Goal: Find specific page/section: Find specific page/section

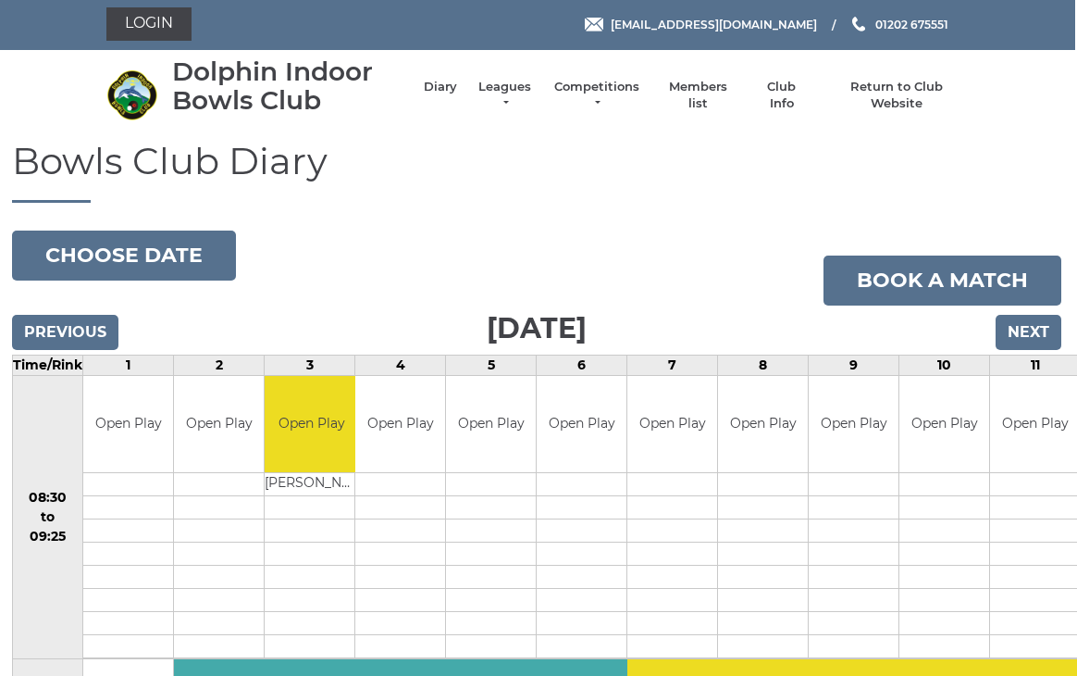
scroll to position [68, 2]
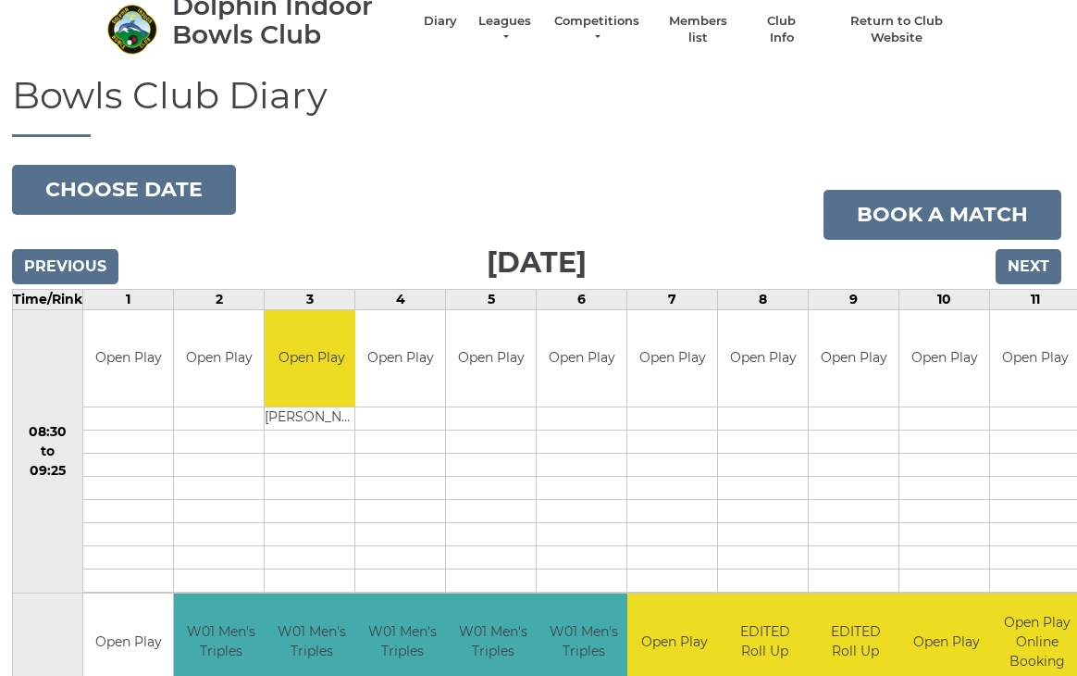
click at [1040, 260] on input "Next" at bounding box center [1029, 266] width 66 height 35
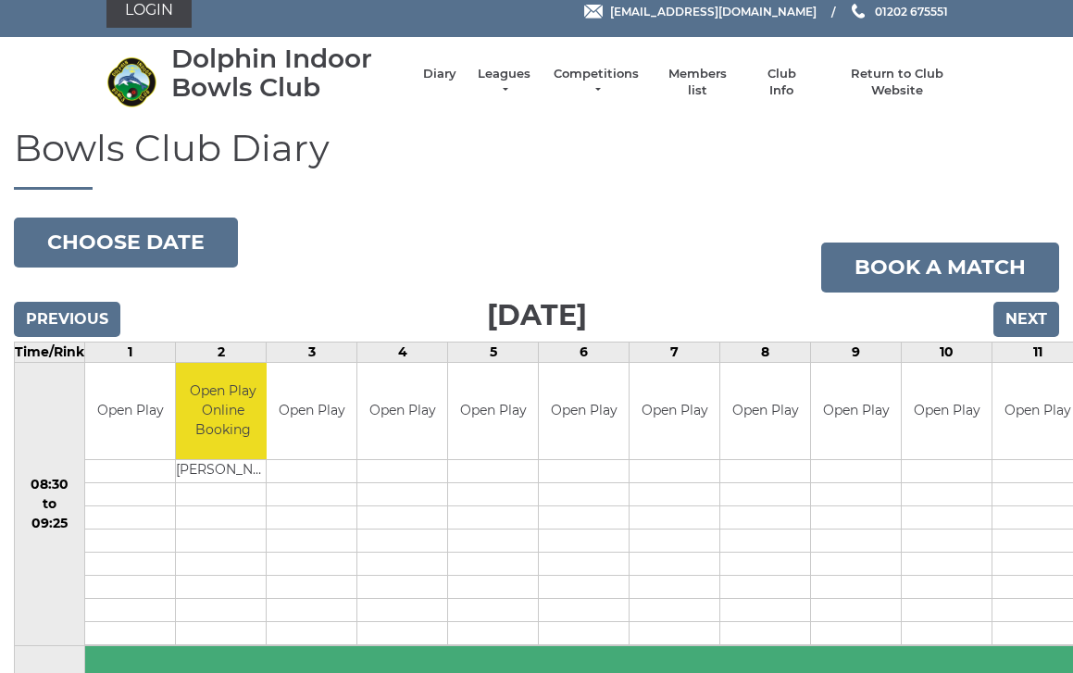
scroll to position [15, 0]
click at [1027, 320] on input "Next" at bounding box center [1026, 319] width 66 height 35
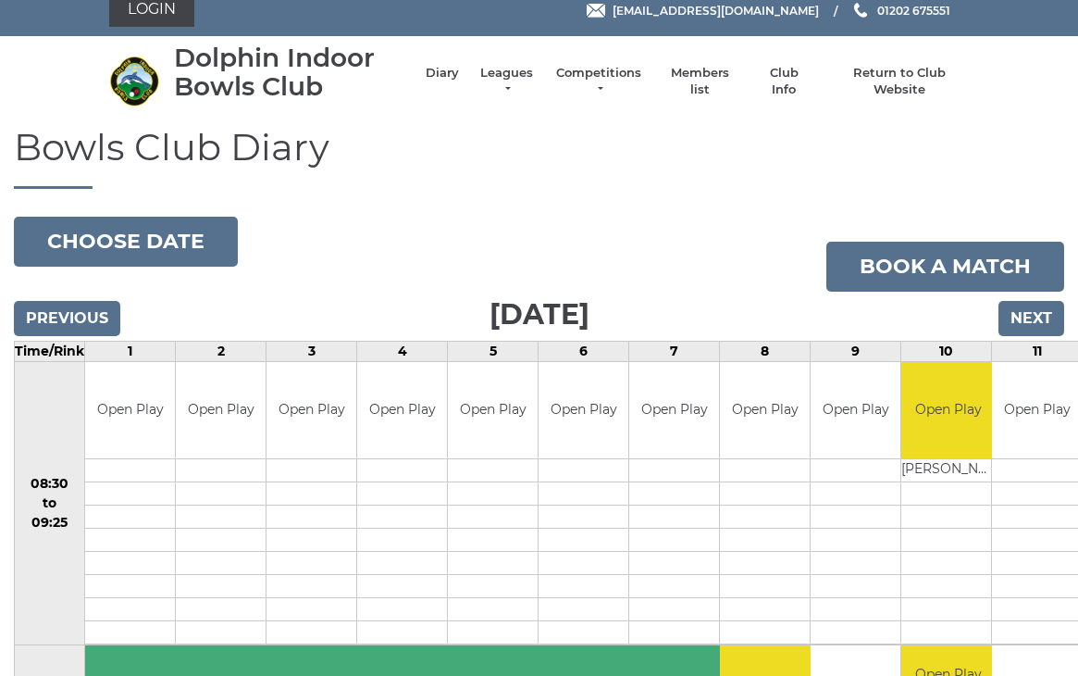
scroll to position [16, 0]
click at [1034, 326] on input "Next" at bounding box center [1032, 318] width 66 height 35
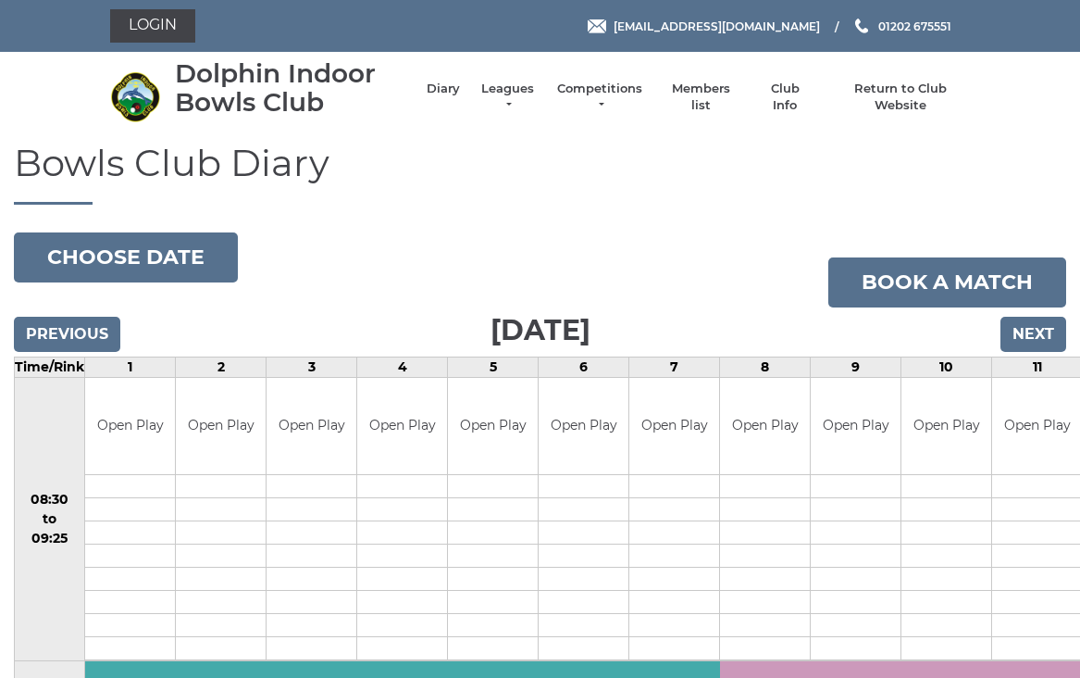
click at [536, 100] on link "Leagues" at bounding box center [508, 97] width 58 height 33
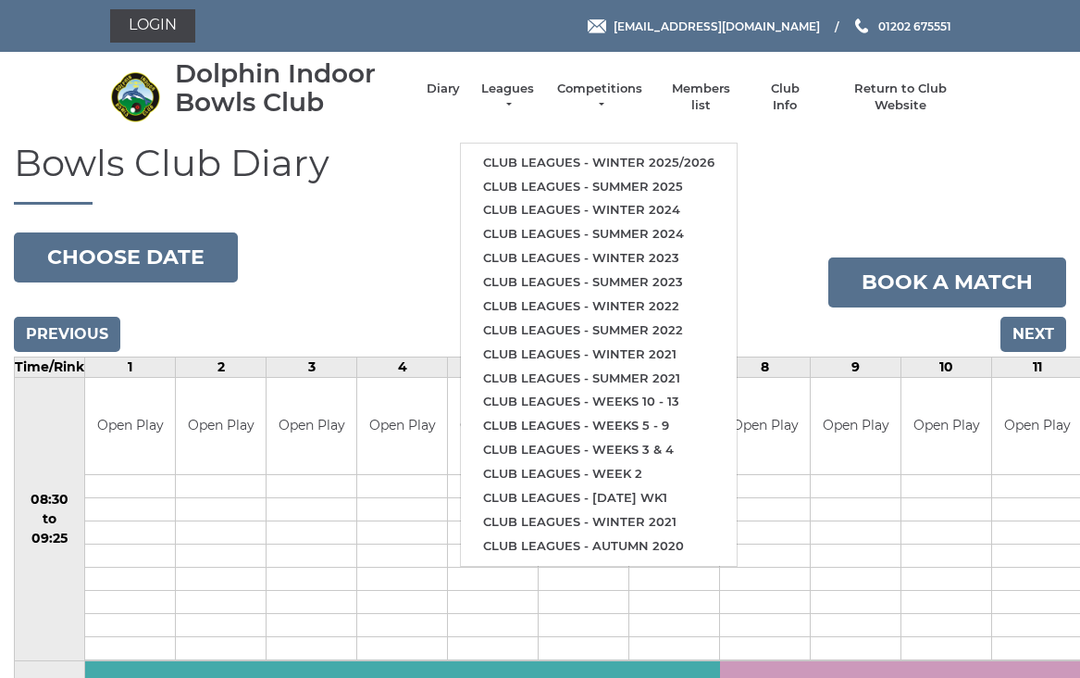
click at [643, 160] on link "Club leagues - Winter 2025/2026" at bounding box center [599, 163] width 276 height 24
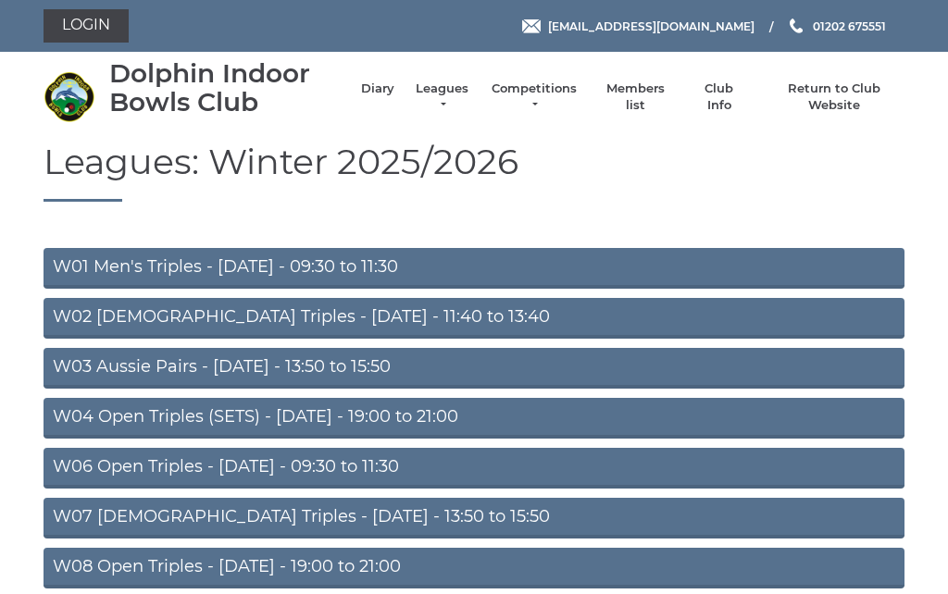
click at [423, 368] on link "W03 Aussie Pairs - [DATE] - 13:50 to 15:50" at bounding box center [474, 368] width 861 height 41
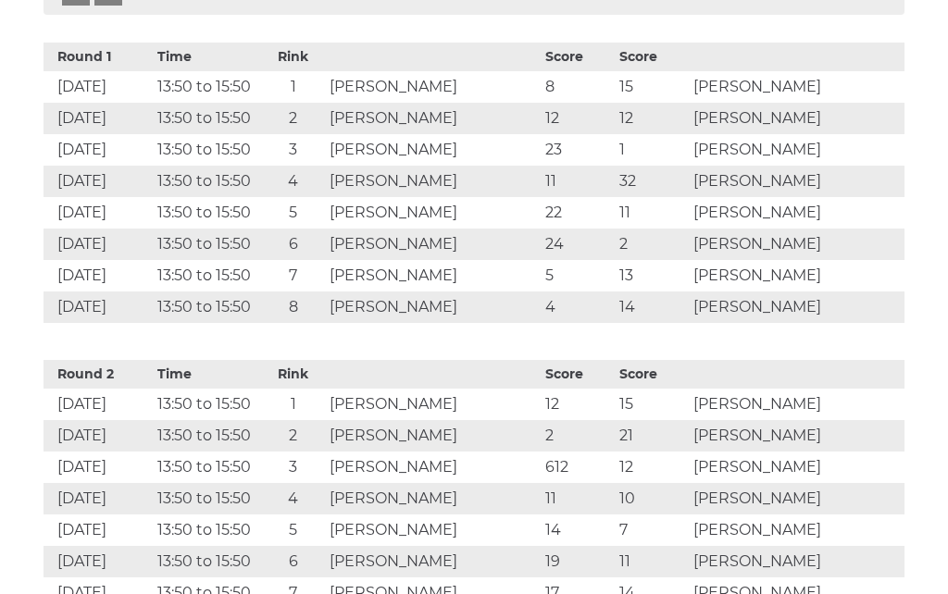
scroll to position [1058, 0]
